Goal: Communication & Community: Ask a question

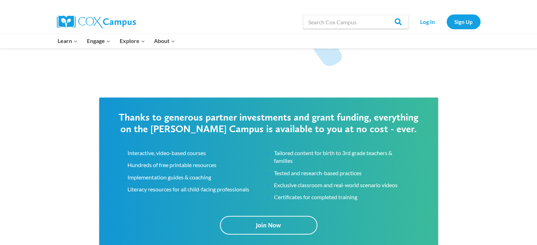
scroll to position [1059, 0]
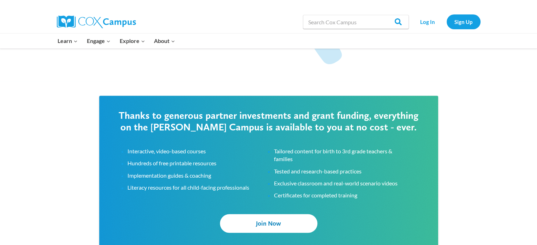
click at [285, 226] on link "Join Now" at bounding box center [268, 223] width 97 height 19
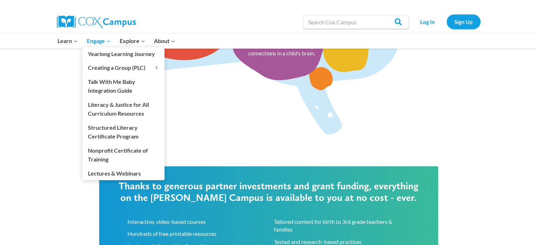
scroll to position [989, 0]
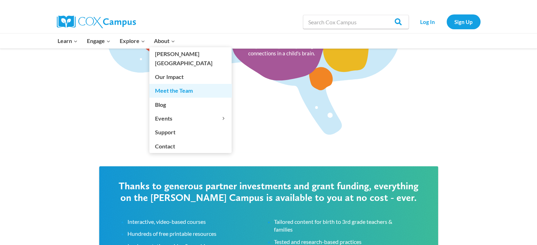
click at [170, 84] on link "Meet the Team" at bounding box center [190, 90] width 82 height 13
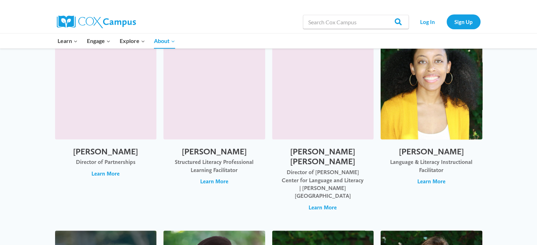
scroll to position [1306, 0]
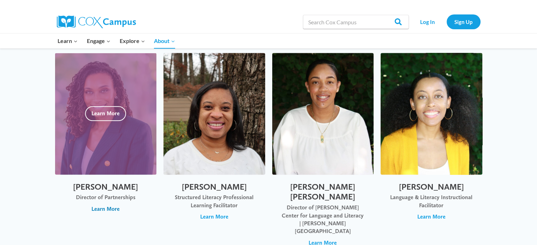
click at [105, 205] on span "Learn More" at bounding box center [105, 209] width 28 height 8
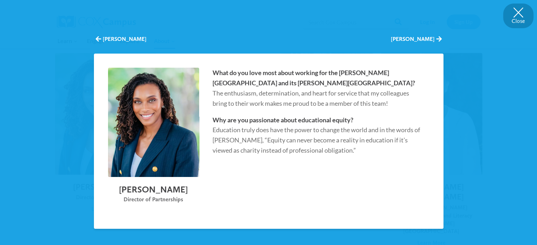
click at [517, 14] on button "Close" at bounding box center [518, 16] width 30 height 25
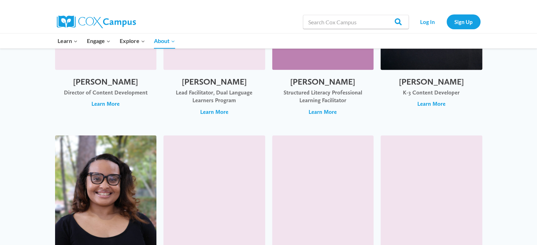
scroll to position [530, 0]
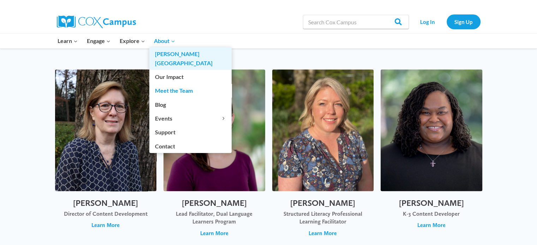
click at [172, 54] on link "[PERSON_NAME][GEOGRAPHIC_DATA]" at bounding box center [190, 58] width 82 height 23
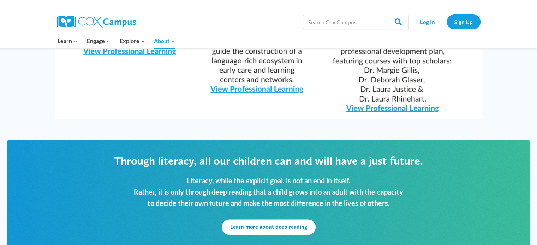
scroll to position [741, 0]
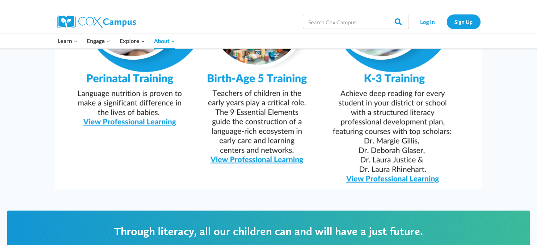
click at [273, 142] on img at bounding box center [268, 39] width 427 height 302
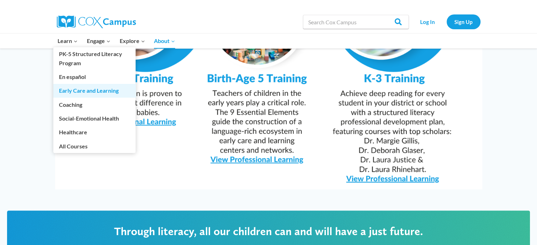
click at [92, 93] on link "Early Care and Learning" at bounding box center [94, 90] width 82 height 13
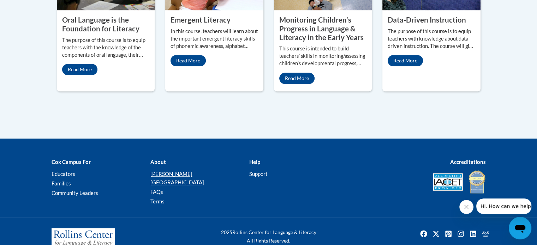
scroll to position [437, 0]
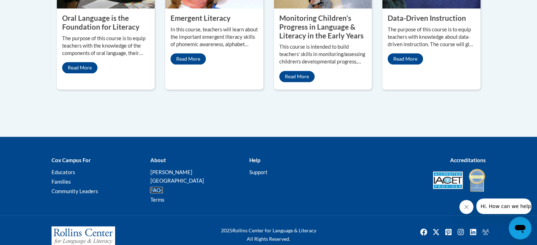
click at [154, 187] on link "FAQs" at bounding box center [156, 190] width 13 height 6
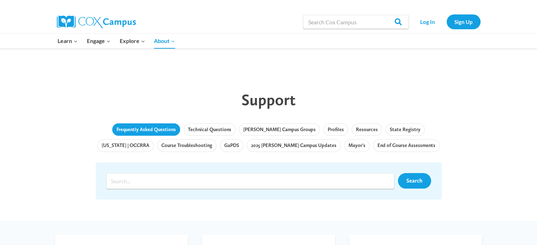
click at [138, 130] on link "Frequently Asked Questions" at bounding box center [146, 130] width 68 height 13
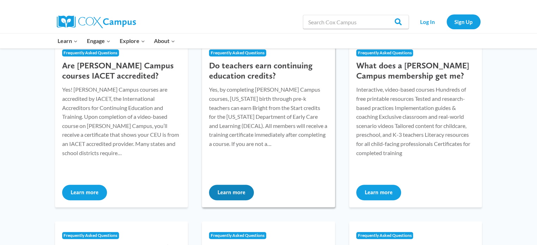
scroll to position [494, 0]
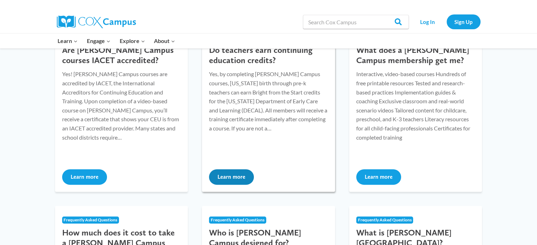
click at [229, 175] on button "Learn more" at bounding box center [231, 177] width 45 height 16
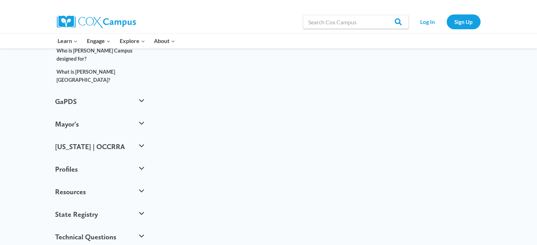
scroll to position [459, 0]
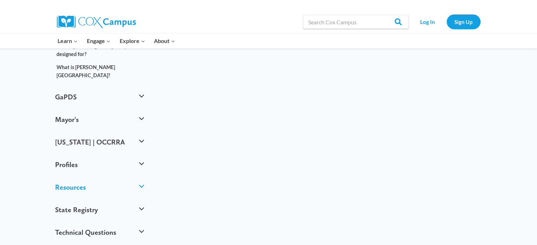
click at [141, 176] on button "Resources" at bounding box center [100, 187] width 96 height 23
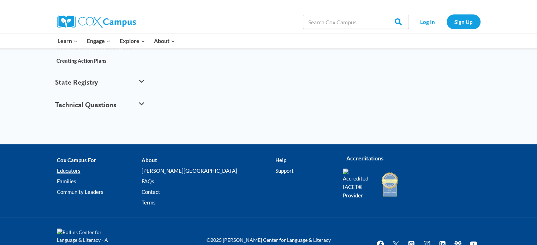
click at [76, 166] on link "Educators" at bounding box center [99, 171] width 85 height 11
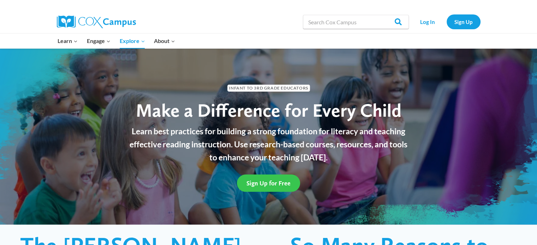
click at [273, 182] on span "Sign Up for Free" at bounding box center [268, 183] width 44 height 7
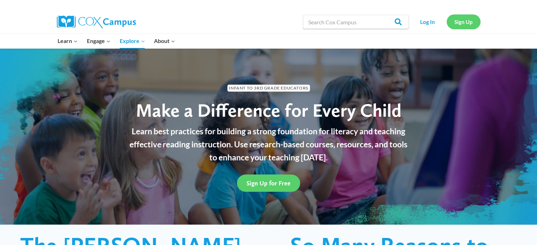
click at [467, 21] on link "Sign Up" at bounding box center [464, 21] width 34 height 14
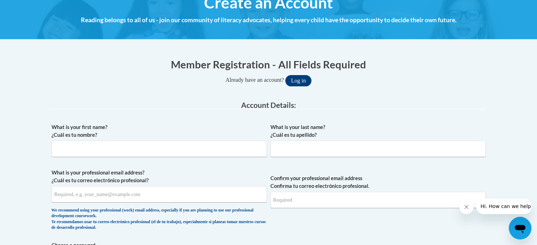
scroll to position [106, 0]
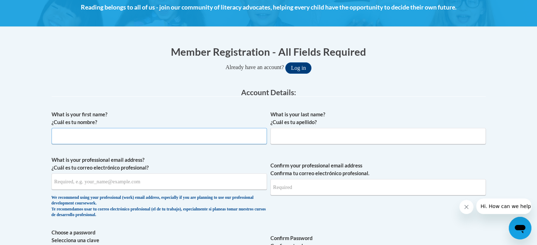
click at [86, 128] on input "What is your first name? ¿Cuál es tu nombre?" at bounding box center [159, 136] width 215 height 16
type input "[PERSON_NAME]"
type input "Newman"
type input "[EMAIL_ADDRESS][DOMAIN_NAME]"
click at [329, 184] on input "Confirm your professional email address Confirma tu correo electrónico profesio…" at bounding box center [377, 187] width 215 height 16
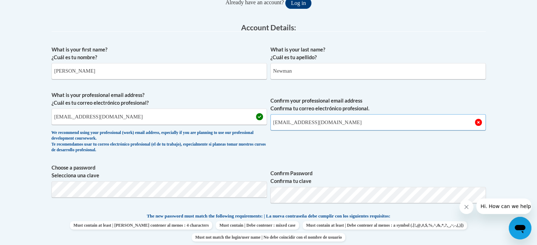
scroll to position [212, 0]
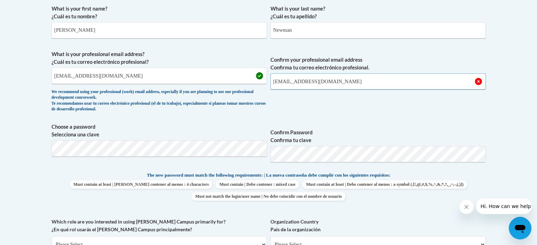
type input "[EMAIL_ADDRESS][DOMAIN_NAME]"
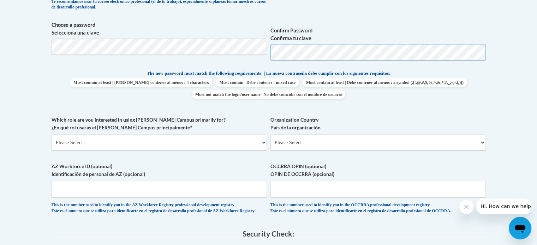
scroll to position [318, 0]
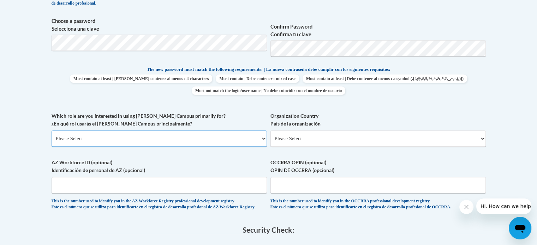
click at [149, 141] on select "Please Select College/University | Colegio/Universidad Community/Nonprofit Part…" at bounding box center [159, 139] width 215 height 16
select select "fbf2d438-af2f-41f8-98f1-81c410e29de3"
click at [52, 131] on select "Please Select College/University | Colegio/Universidad Community/Nonprofit Part…" at bounding box center [159, 139] width 215 height 16
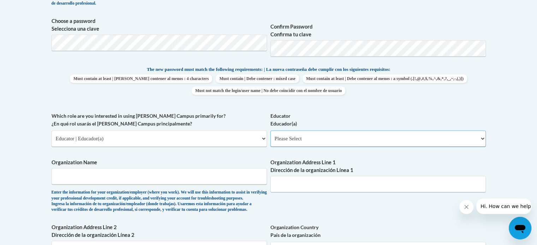
click at [299, 139] on select "Please Select Early Learning/Daycare Teacher/Family Home Care Provider | Maestr…" at bounding box center [377, 139] width 215 height 16
select select "67563ca1-16dc-4830-a7b3-94a34bed3689"
click at [270, 131] on select "Please Select Early Learning/Daycare Teacher/Family Home Care Provider | Maestr…" at bounding box center [377, 139] width 215 height 16
click at [109, 176] on input "Organization Name" at bounding box center [159, 176] width 215 height 16
type input "Chroma Early Learning Academy"
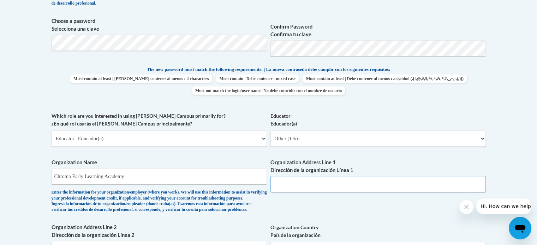
click at [291, 185] on input "Organization Address Line 1 Dirección de la organización Línea 1" at bounding box center [377, 184] width 215 height 16
type input "6"
type input "1445 Shade Tree Way Alpharetta GA 30009"
click at [116, 203] on div "Enter the information for your organization/employer (where you work). We will …" at bounding box center [159, 201] width 215 height 23
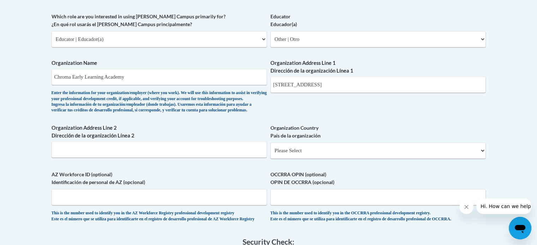
scroll to position [424, 0]
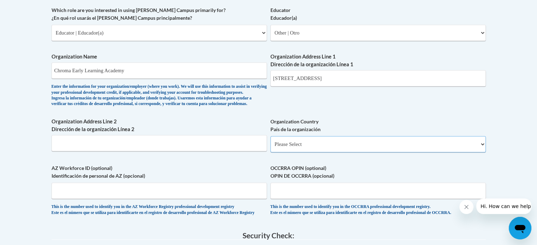
click at [304, 153] on select "Please Select United States | Estados Unidos Outside of the United States | Fue…" at bounding box center [377, 144] width 215 height 16
select select "ad49bcad-a171-4b2e-b99c-48b446064914"
click at [270, 148] on select "Please Select United States | Estados Unidos Outside of the United States | Fue…" at bounding box center [377, 144] width 215 height 16
select select
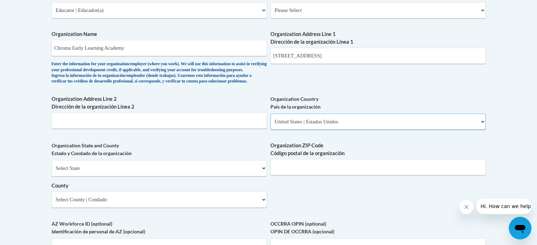
scroll to position [459, 0]
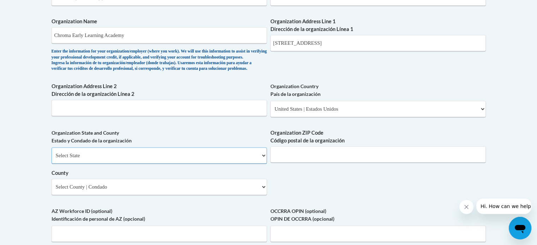
click at [114, 164] on select "Select State Alabama Alaska Arizona Arkansas California Colorado Connecticut De…" at bounding box center [159, 156] width 215 height 16
select select "Georgia"
click at [52, 159] on select "Select State Alabama Alaska Arizona Arkansas California Colorado Connecticut De…" at bounding box center [159, 156] width 215 height 16
click at [291, 162] on input "Organization ZIP Code Código postal de la organización" at bounding box center [377, 155] width 215 height 16
type input "30009"
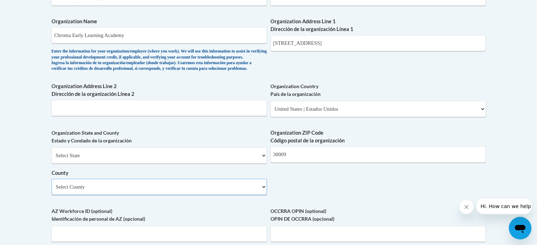
click at [107, 195] on select "Select County Appling Atkinson Bacon Baker Baldwin Banks Barrow Bartow Ben Hill…" at bounding box center [159, 187] width 215 height 16
select select "Fulton"
click at [52, 191] on select "Select County Appling Atkinson Bacon Baker Baldwin Banks Barrow Bartow Ben Hill…" at bounding box center [159, 187] width 215 height 16
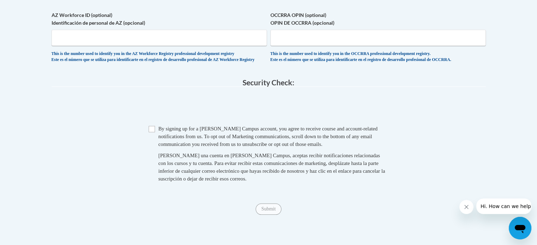
scroll to position [671, 0]
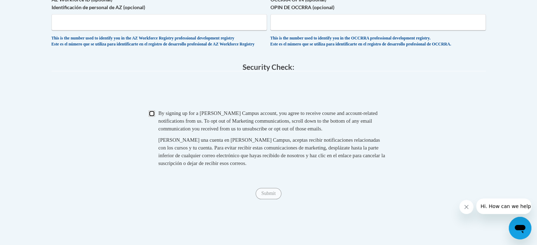
click at [150, 117] on input "Checkbox" at bounding box center [152, 114] width 6 height 6
checkbox input "true"
click at [271, 196] on span "Submit" at bounding box center [268, 193] width 25 height 6
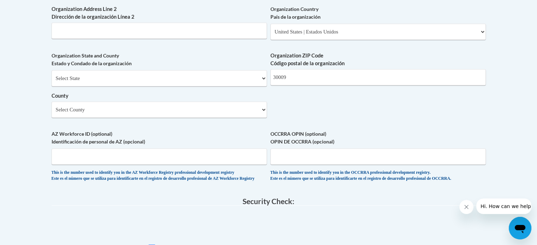
scroll to position [494, 0]
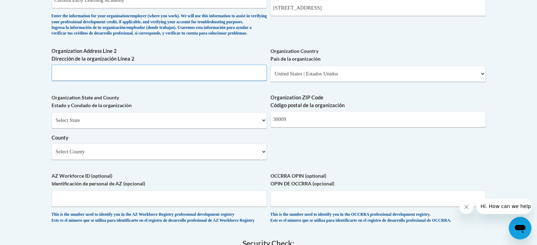
click at [92, 81] on input "Organization Address Line 2 Dirección de la organización Línea 2" at bounding box center [159, 73] width 215 height 16
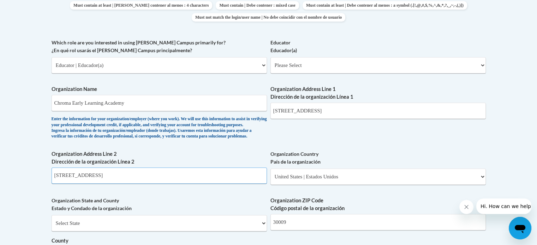
scroll to position [388, 0]
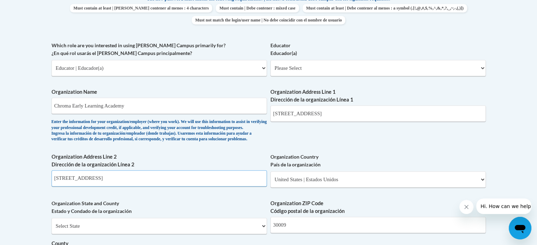
type input "1445 Shade Tree Way Alpharetta GA 30009"
click at [315, 70] on select "Please Select Early Learning/Daycare Teacher/Family Home Care Provider | Maestr…" at bounding box center [377, 68] width 215 height 16
select select "67563ca1-16dc-4830-a7b3-94a34bed3689"
click at [270, 60] on select "Please Select Early Learning/Daycare Teacher/Family Home Care Provider | Maestr…" at bounding box center [377, 68] width 215 height 16
select select "null"
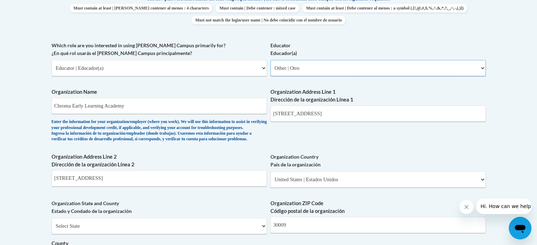
select select "null"
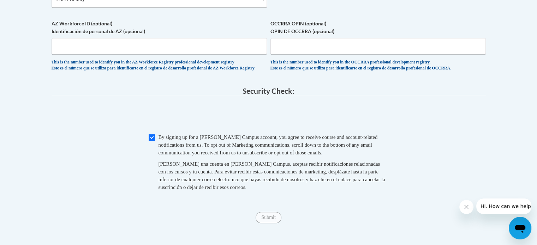
scroll to position [706, 0]
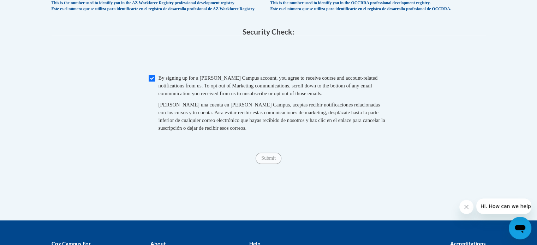
click at [268, 161] on span "Submit" at bounding box center [268, 158] width 25 height 6
click at [211, 125] on div "Al crear una cuenta en Cox Campus, aceptas recibir notificaciones relacionadas …" at bounding box center [274, 116] width 230 height 31
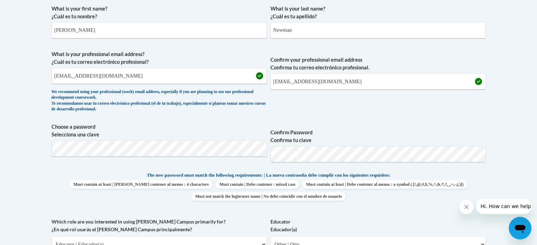
scroll to position [247, 0]
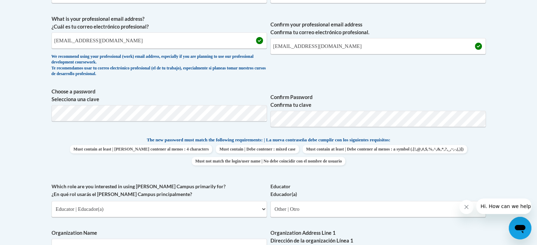
drag, startPoint x: 150, startPoint y: 98, endPoint x: 140, endPoint y: 103, distance: 11.5
click at [150, 99] on label "Choose a password Selecciona una clave" at bounding box center [159, 96] width 215 height 16
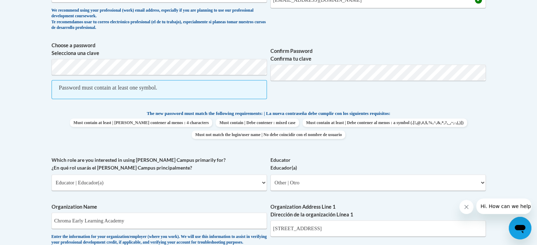
scroll to position [292, 0]
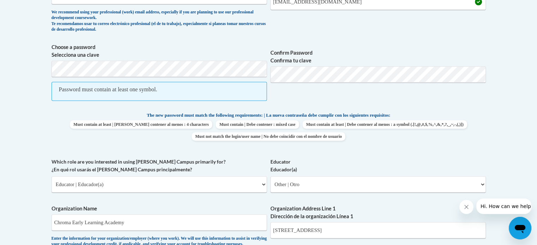
click at [330, 90] on span "Confirm Password Confirma tu clave" at bounding box center [377, 75] width 215 height 65
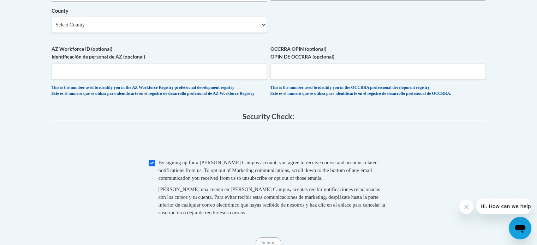
scroll to position [625, 0]
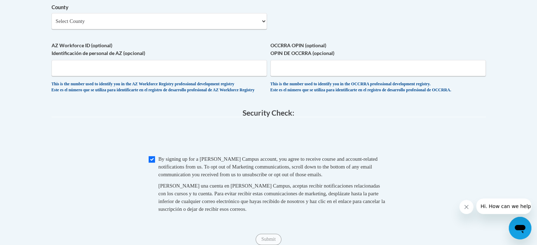
click at [214, 152] on span at bounding box center [269, 138] width 434 height 28
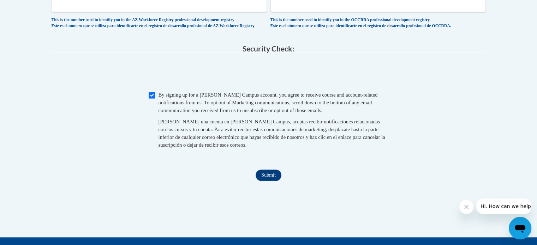
scroll to position [696, 0]
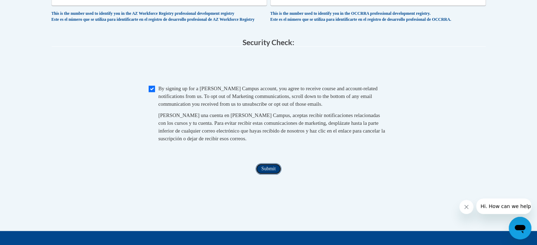
click at [264, 175] on input "Submit" at bounding box center [268, 168] width 25 height 11
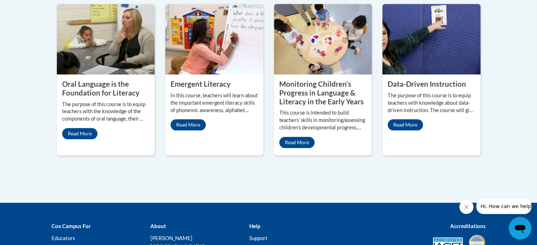
scroll to position [706, 0]
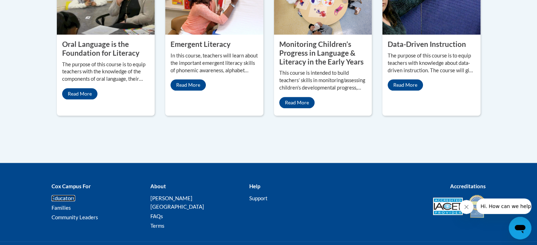
click at [65, 195] on link "Educators" at bounding box center [64, 198] width 24 height 6
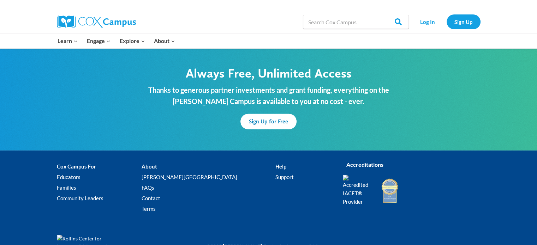
scroll to position [2143, 0]
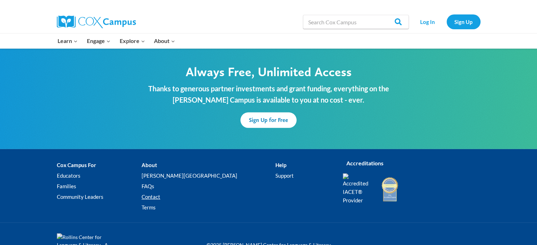
click at [181, 192] on link "Contact" at bounding box center [209, 197] width 134 height 11
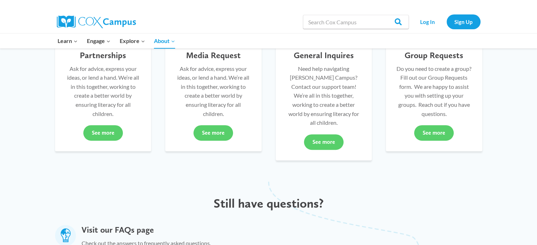
scroll to position [212, 0]
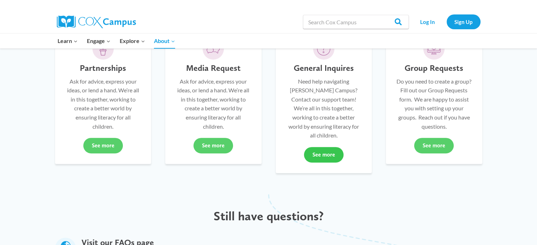
click at [319, 147] on link "See more" at bounding box center [324, 155] width 40 height 16
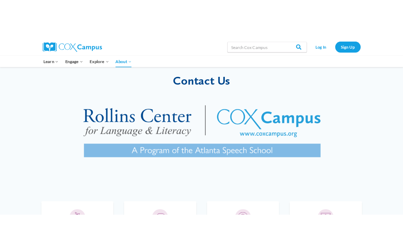
scroll to position [0, 0]
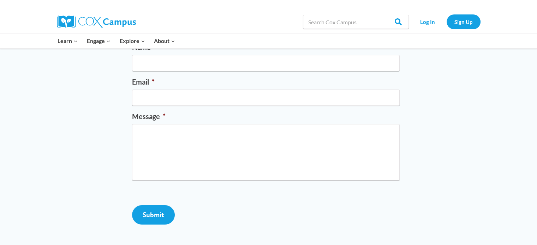
scroll to position [35, 0]
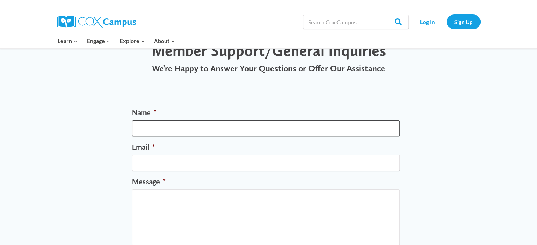
click at [172, 120] on input "Name *" at bounding box center [266, 128] width 268 height 16
type input "[PERSON_NAME]"
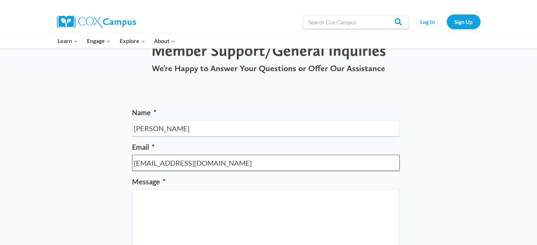
type input "[EMAIL_ADDRESS][DOMAIN_NAME]"
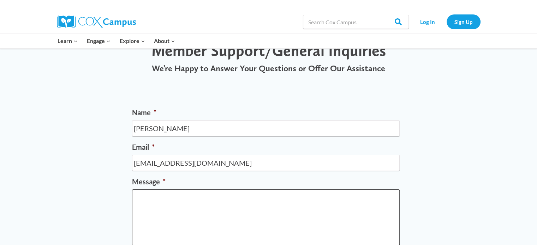
click at [190, 199] on textarea "Message *" at bounding box center [266, 218] width 268 height 56
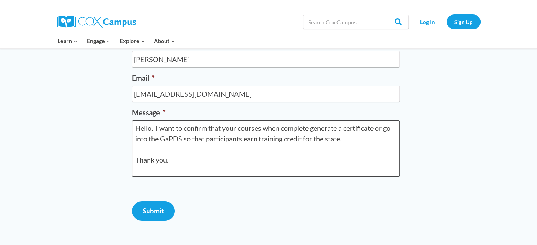
scroll to position [106, 0]
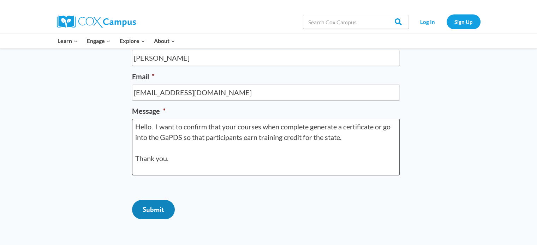
type textarea "Hello. I want to confirm that your courses when complete generate a certificate…"
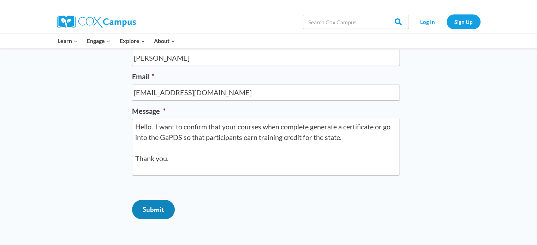
click at [156, 220] on input "Submit" at bounding box center [153, 209] width 43 height 19
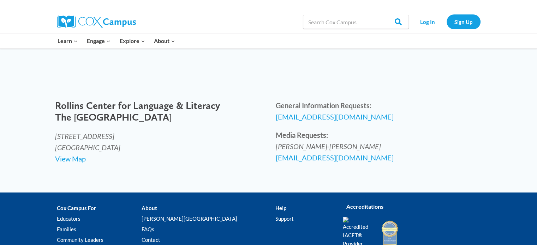
scroll to position [0, 0]
click at [434, 120] on p "General Information Requests: [EMAIL_ADDRESS][DOMAIN_NAME]" at bounding box center [379, 111] width 207 height 23
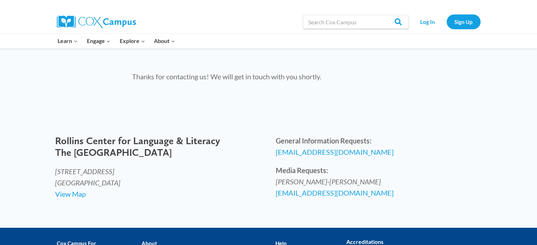
scroll to position [37, 0]
